Goal: Find specific page/section: Find specific page/section

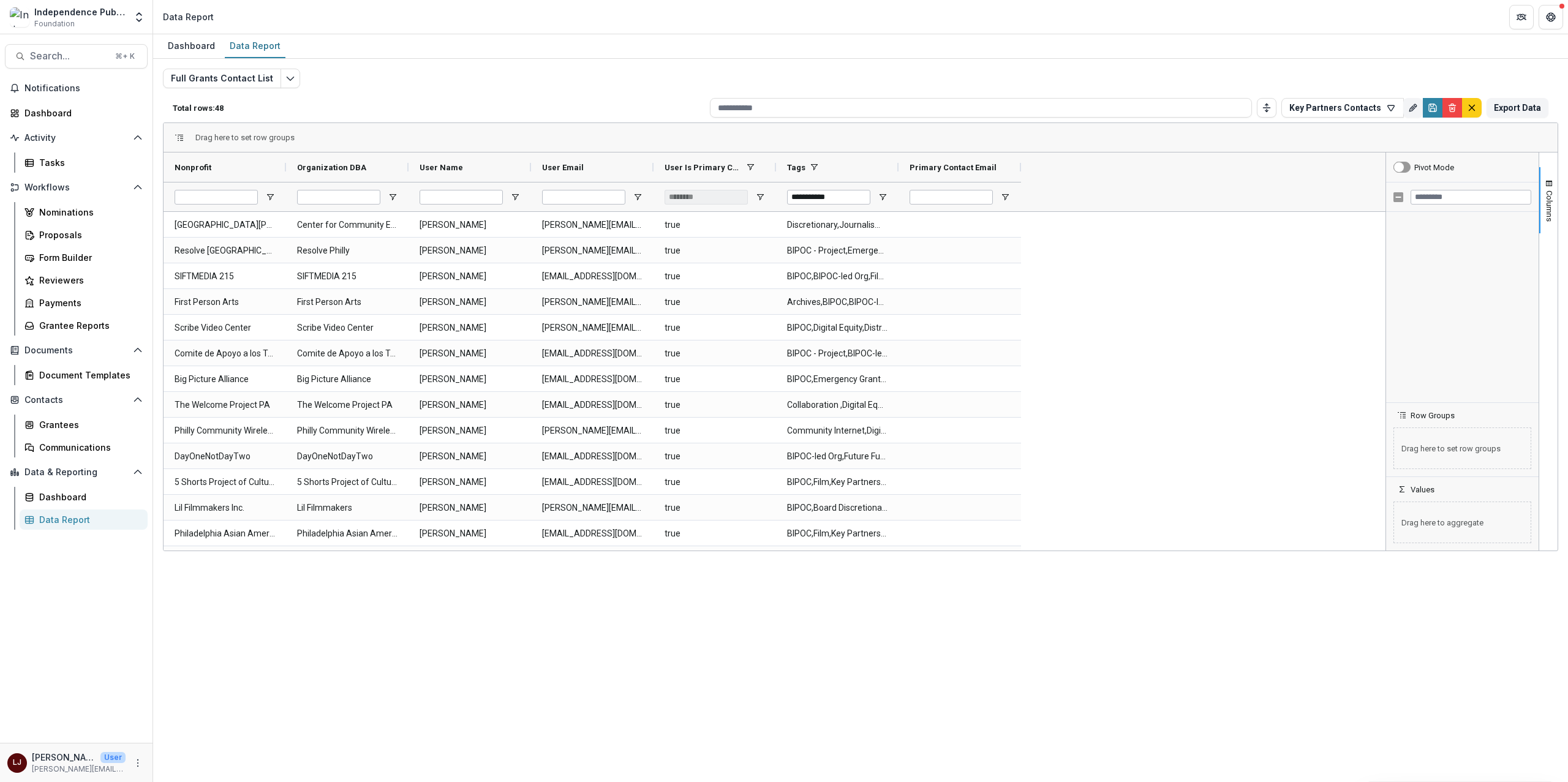
scroll to position [434, 0]
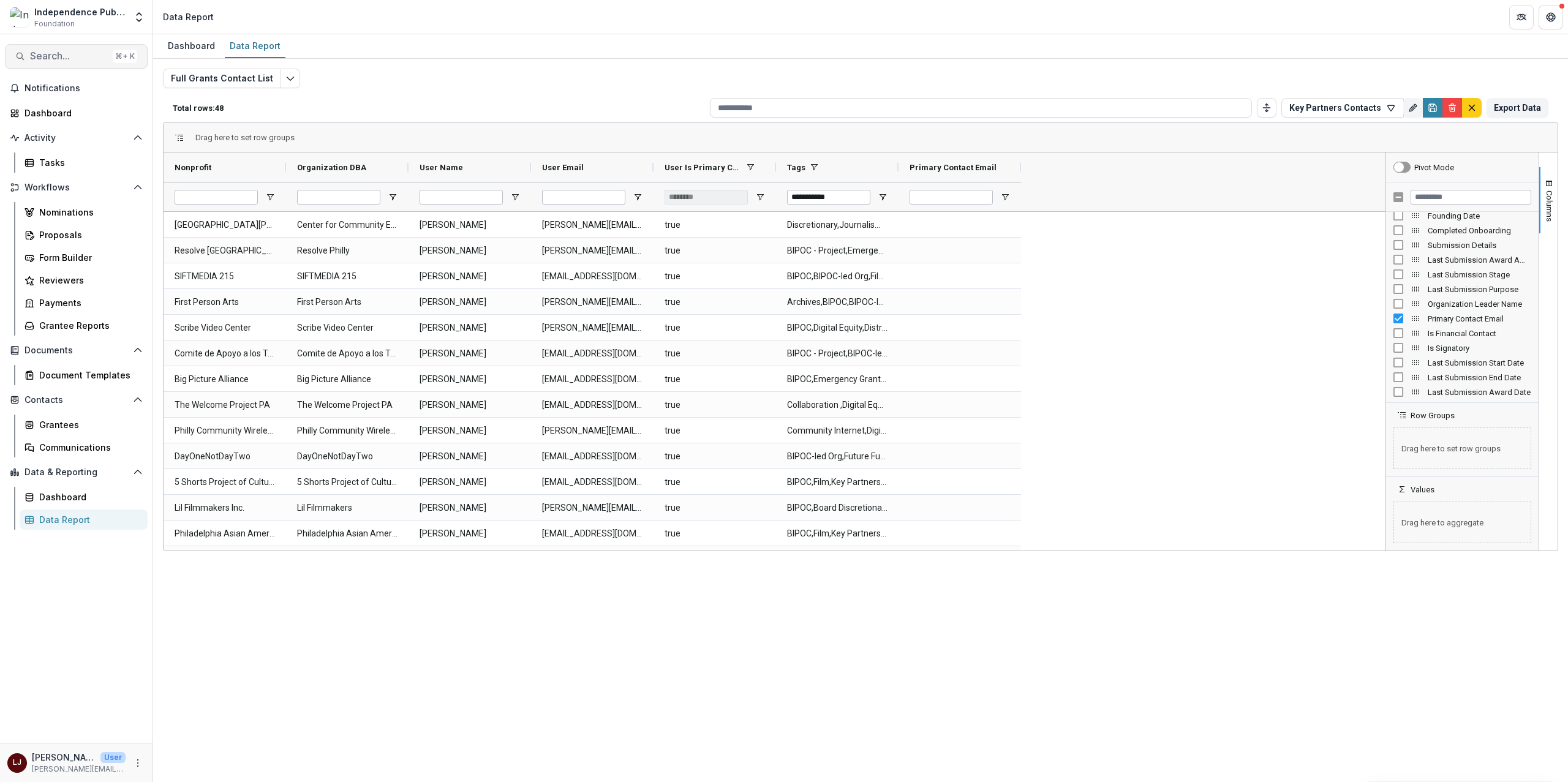
click at [71, 59] on span "Search..." at bounding box center [68, 56] width 78 height 12
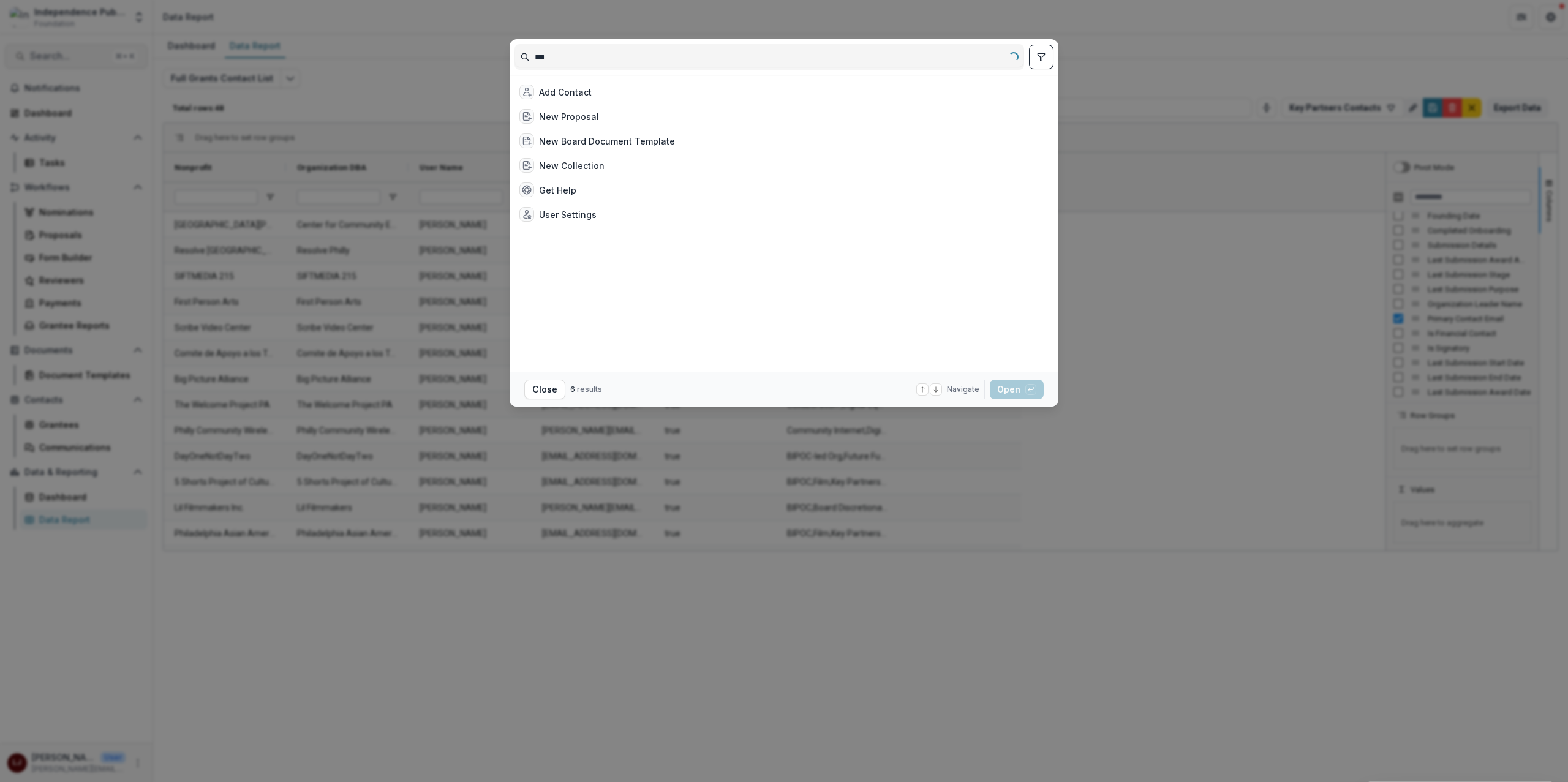
type input "****"
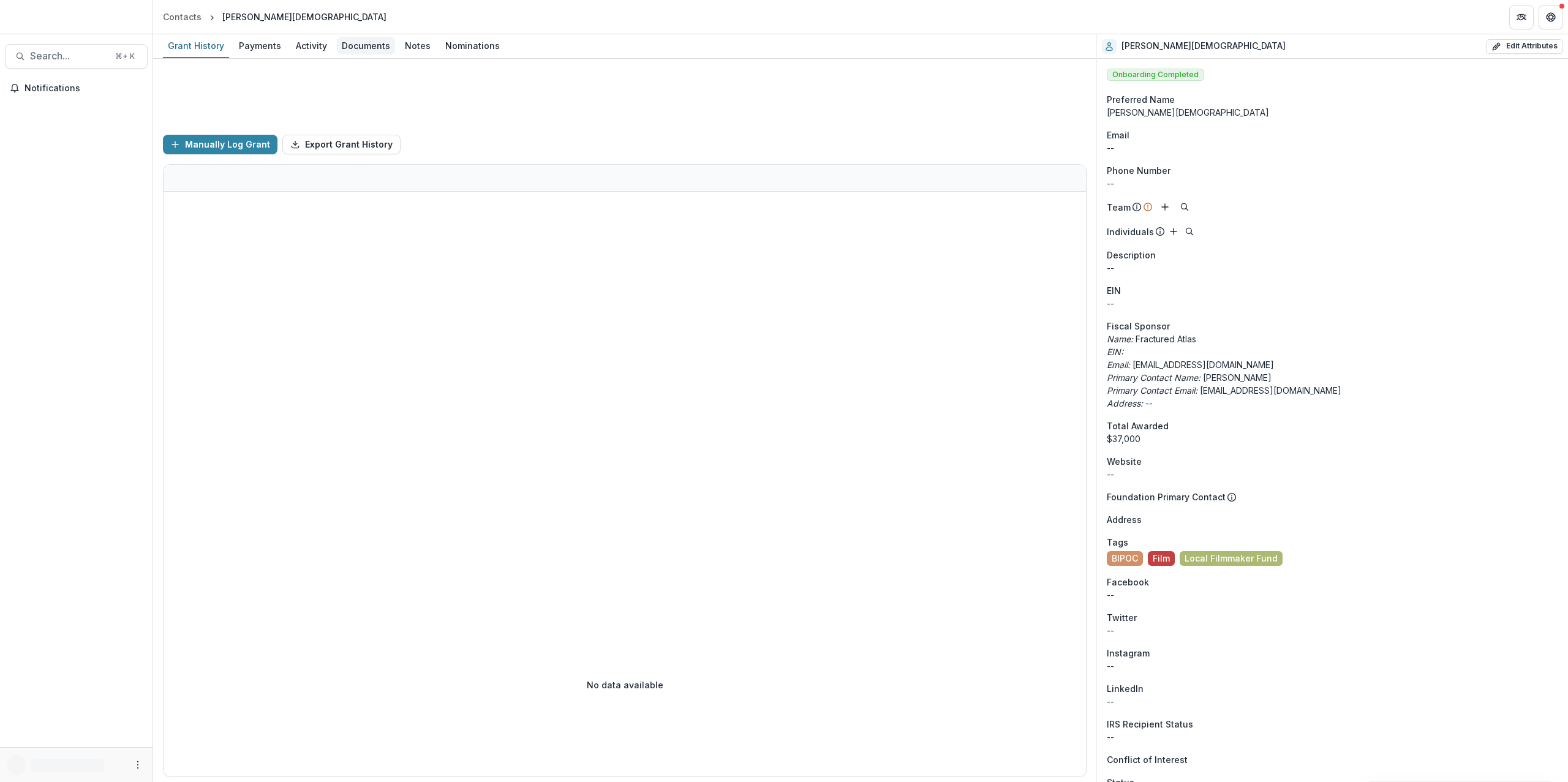
click at [369, 47] on div "Documents" at bounding box center [366, 46] width 59 height 18
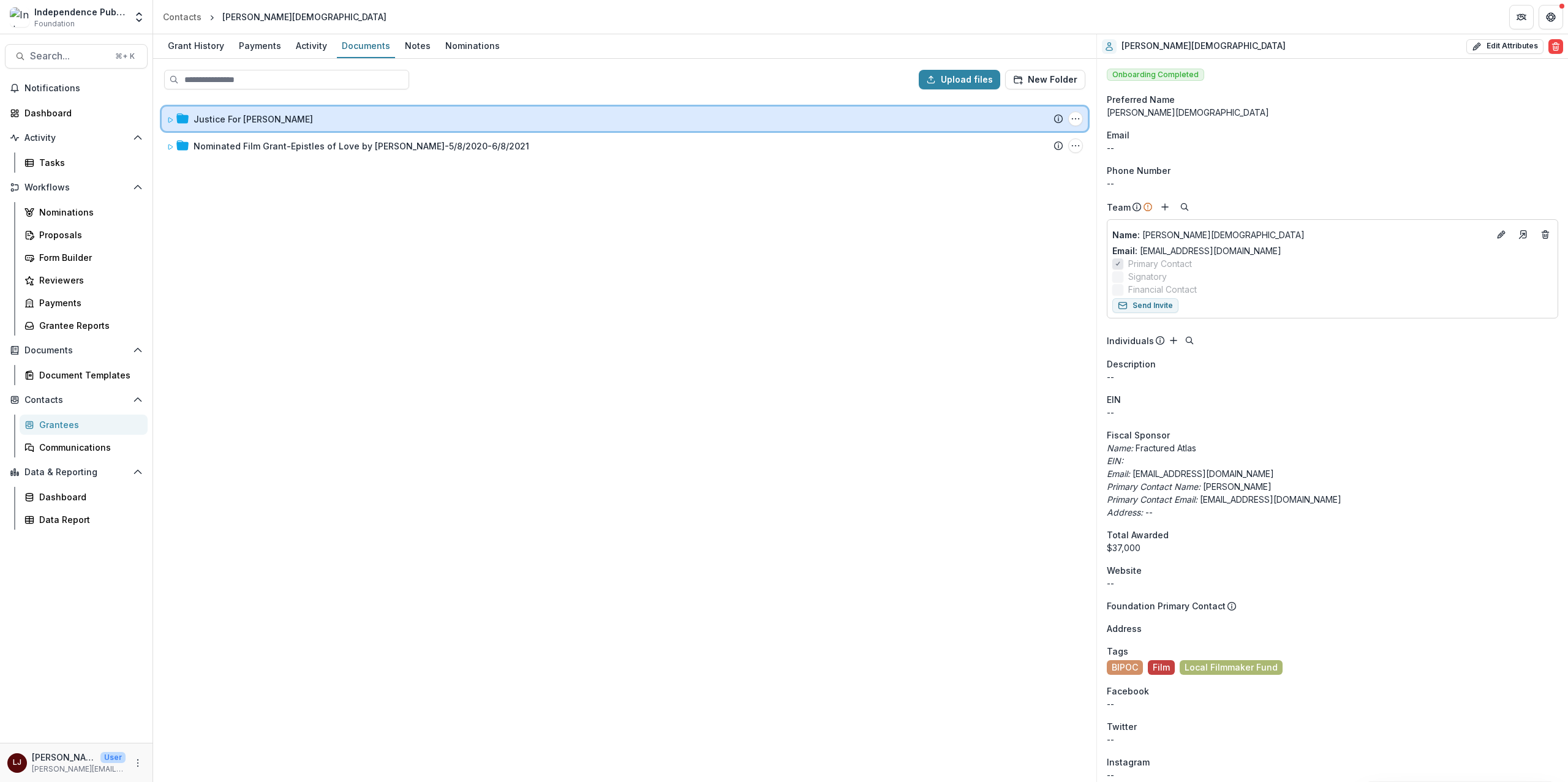
click at [167, 116] on icon at bounding box center [170, 120] width 7 height 7
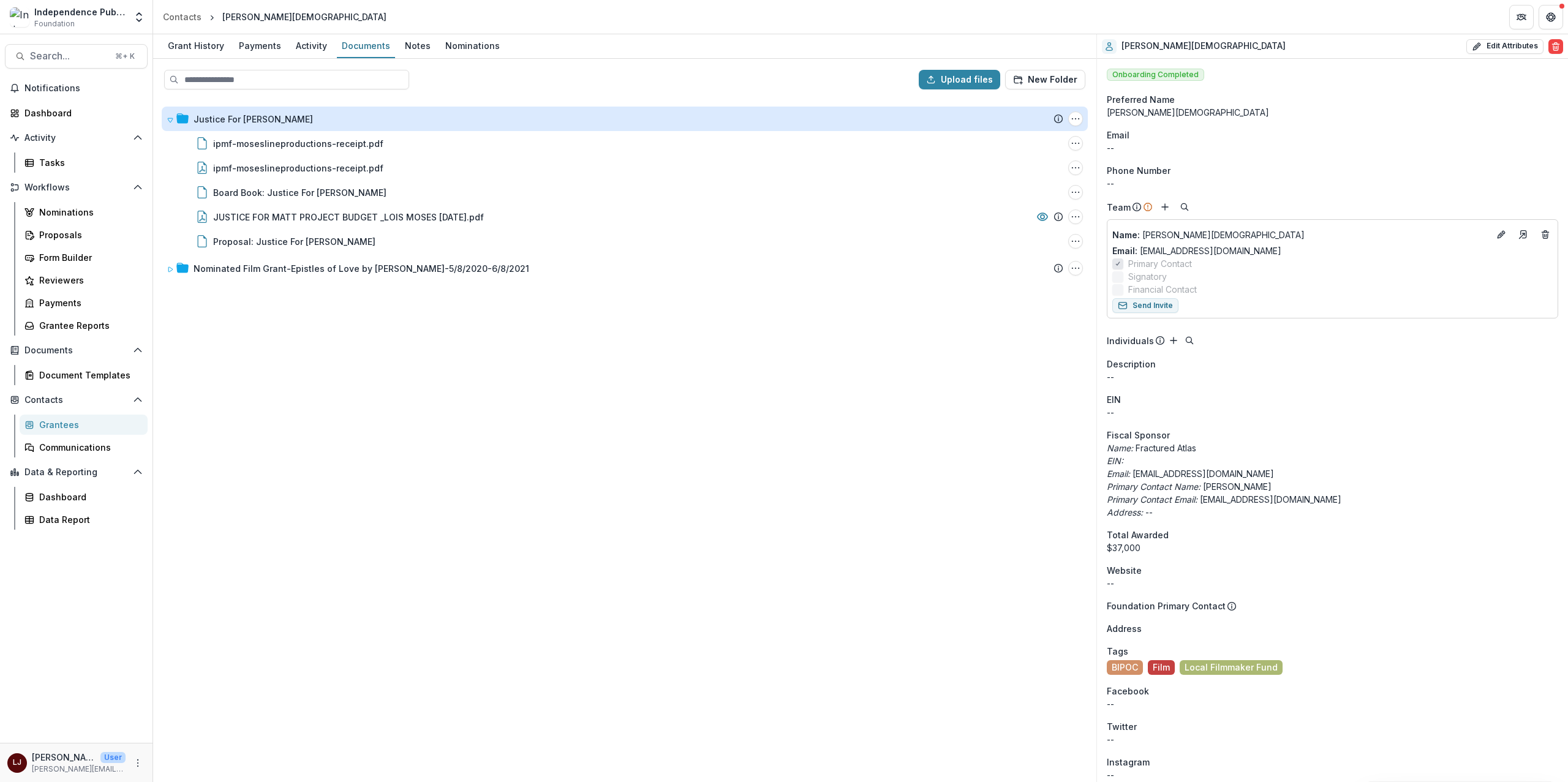
click at [728, 586] on div "Justice For Matt Submission Temelio Proposal Attached proposal documents Report…" at bounding box center [625, 440] width 941 height 682
